Goal: Transaction & Acquisition: Purchase product/service

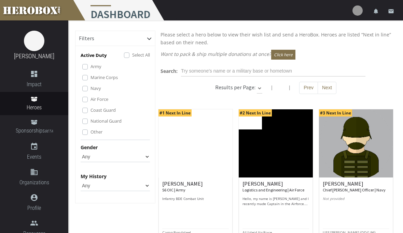
click at [191, 151] on img at bounding box center [195, 144] width 74 height 68
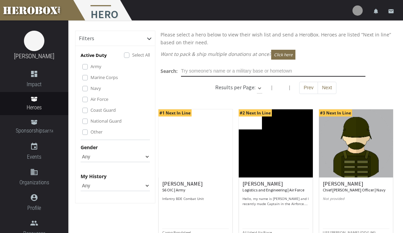
click at [256, 72] on input "text" at bounding box center [273, 71] width 184 height 11
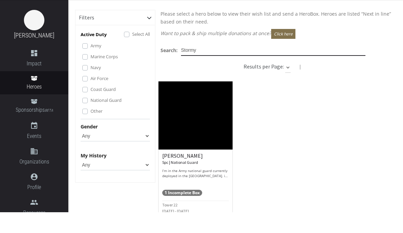
type input "Stormy"
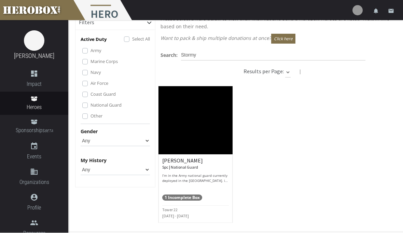
click at [198, 197] on span "1 Incomplete Box" at bounding box center [182, 198] width 40 height 6
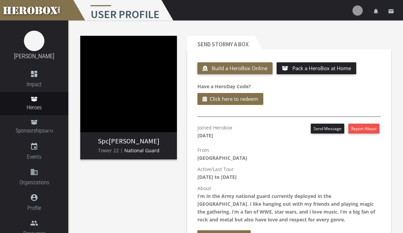
click at [253, 69] on span "Build a HeroBox Online" at bounding box center [240, 68] width 56 height 7
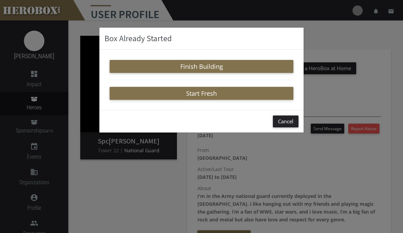
click at [215, 68] on button "Finish Building" at bounding box center [202, 66] width 184 height 13
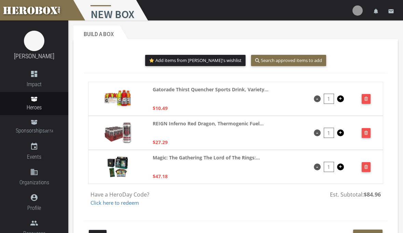
scroll to position [25, 0]
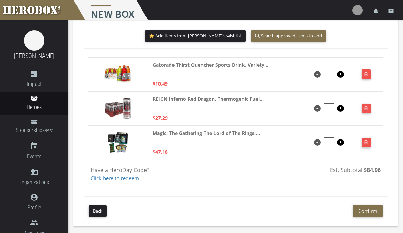
click at [365, 145] on button "button" at bounding box center [365, 143] width 9 height 10
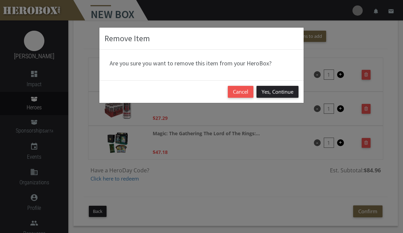
click at [277, 94] on button "Yes, Continue" at bounding box center [277, 92] width 42 height 12
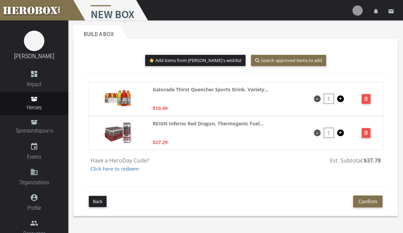
click at [215, 62] on button "Add items from Stormy's wishlist" at bounding box center [195, 60] width 101 height 11
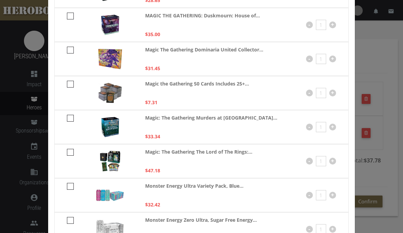
scroll to position [390, 0]
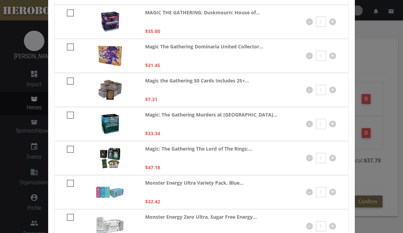
click at [322, 93] on input "1" at bounding box center [321, 90] width 10 height 10
click at [309, 96] on div "- 1 +" at bounding box center [321, 90] width 30 height 27
click at [337, 91] on div "Magic the Gathering 50 Cards Includes 25+... $7.31 - 1 +" at bounding box center [201, 90] width 294 height 34
click at [316, 89] on input "1" at bounding box center [321, 90] width 10 height 10
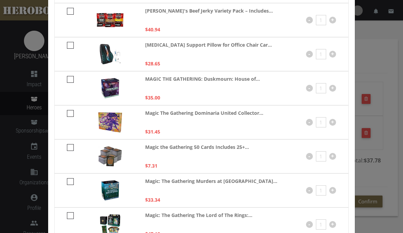
scroll to position [331, 0]
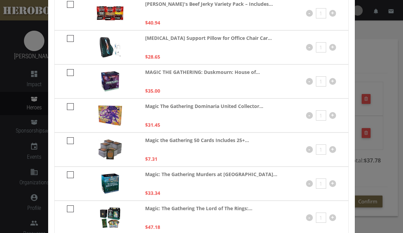
click at [68, 145] on input "checkbox" at bounding box center [69, 143] width 4 height 11
checkbox input "****"
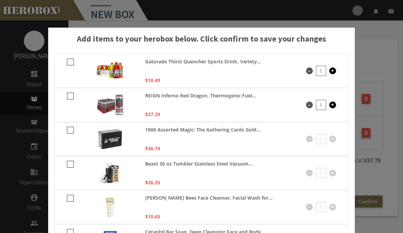
scroll to position [0, 0]
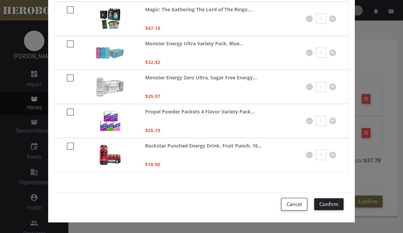
click at [329, 202] on button "Confirm" at bounding box center [328, 205] width 29 height 12
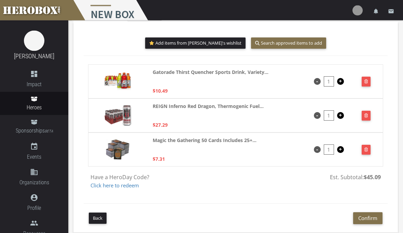
scroll to position [17, 0]
click at [370, 220] on button "Confirm" at bounding box center [367, 219] width 29 height 12
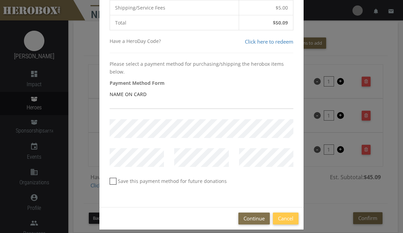
scroll to position [96, 0]
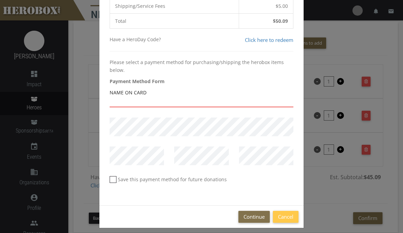
click at [245, 103] on input "text" at bounding box center [202, 102] width 184 height 11
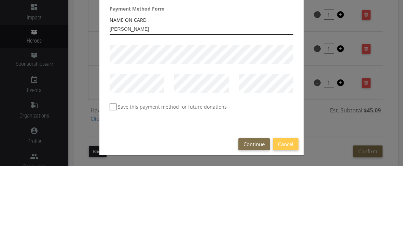
scroll to position [101, 0]
type input "Elizabeth FULLER"
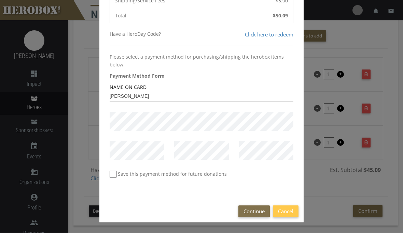
click at [117, 174] on label "Save this payment method for future donations" at bounding box center [168, 175] width 117 height 8
click at [114, 174] on input "Save this payment method for future donations" at bounding box center [112, 177] width 4 height 11
checkbox input "*****"
click at [255, 211] on button "Continue" at bounding box center [253, 212] width 31 height 12
click at [258, 214] on button "Continue" at bounding box center [253, 212] width 31 height 12
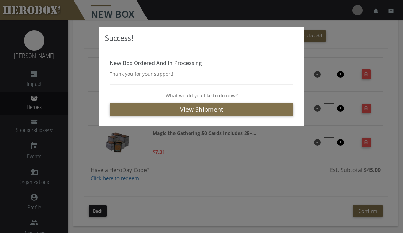
click at [225, 109] on link "View Shipment" at bounding box center [202, 109] width 184 height 13
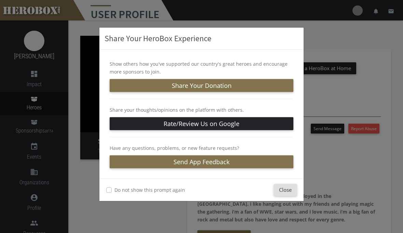
click at [243, 86] on button "Share Your Donation" at bounding box center [202, 85] width 184 height 13
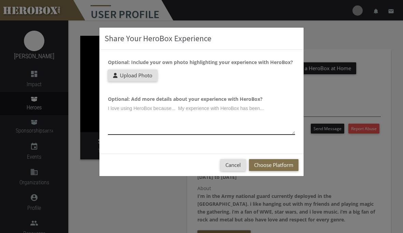
click at [165, 123] on textarea at bounding box center [201, 119] width 187 height 32
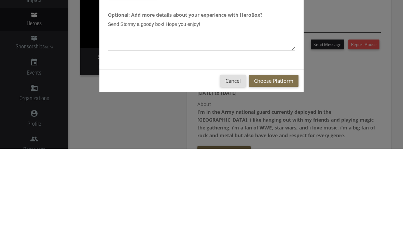
scroll to position [84, 0]
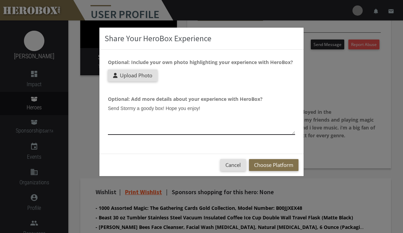
type textarea "Send Stormy a goody box! Hope you enjoy!"
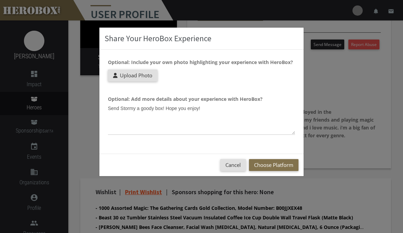
click at [281, 164] on button "Choose Platform" at bounding box center [273, 165] width 49 height 12
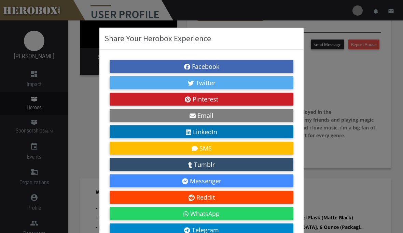
click at [256, 67] on link "Facebook" at bounding box center [202, 66] width 184 height 13
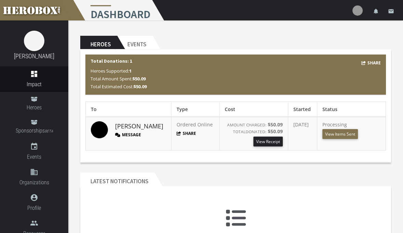
click at [176, 133] on button "Share" at bounding box center [186, 134] width 20 height 6
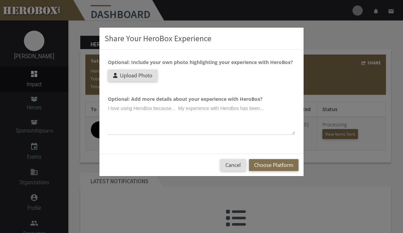
click at [276, 166] on button "Choose Platform" at bounding box center [273, 165] width 49 height 12
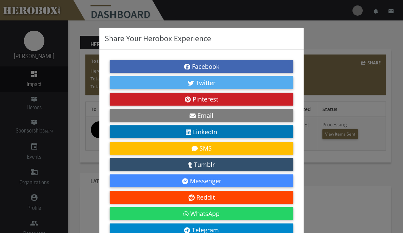
click at [260, 65] on link "Facebook" at bounding box center [202, 66] width 184 height 13
